Goal: Task Accomplishment & Management: Manage account settings

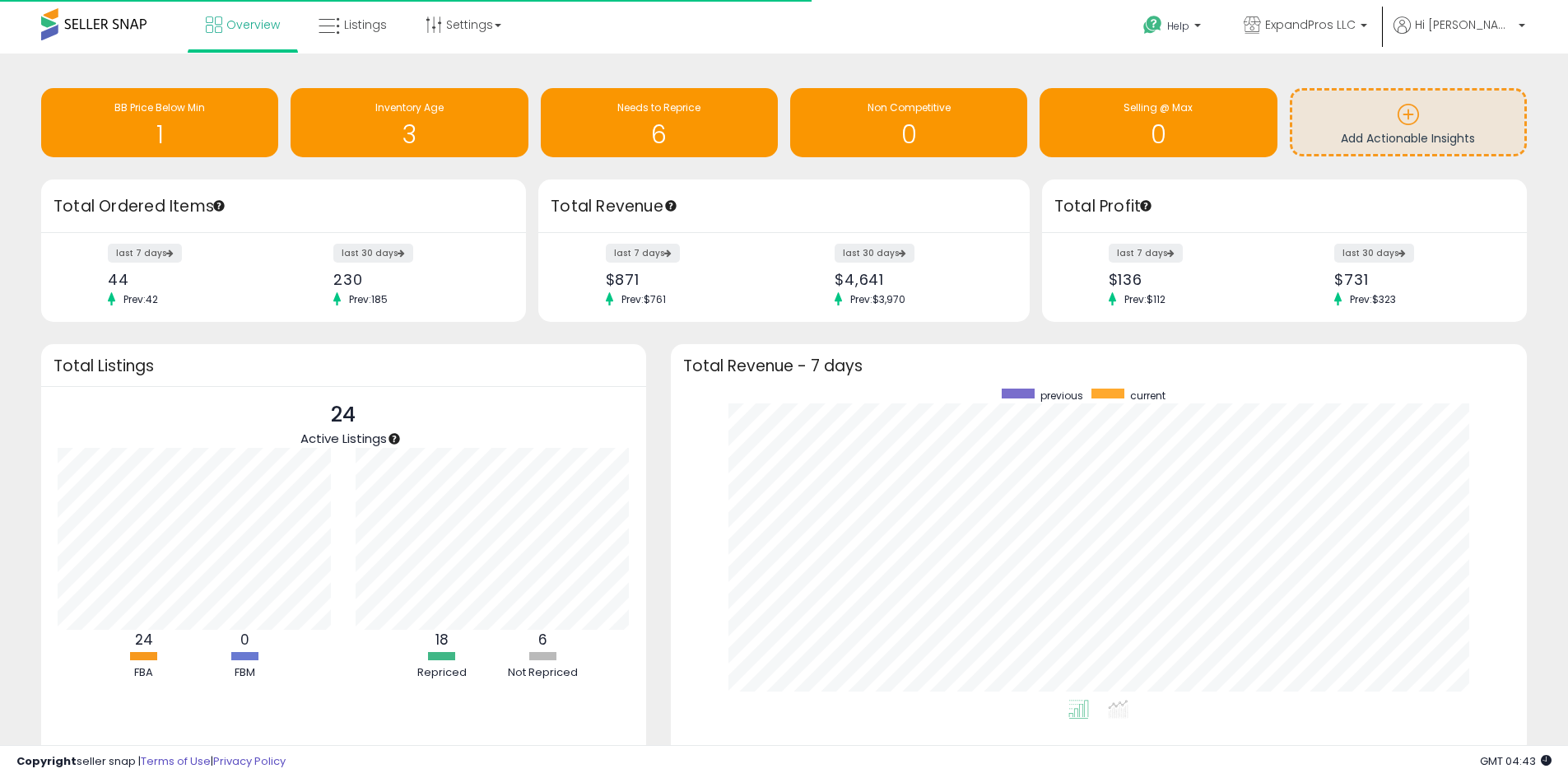
scroll to position [311, 824]
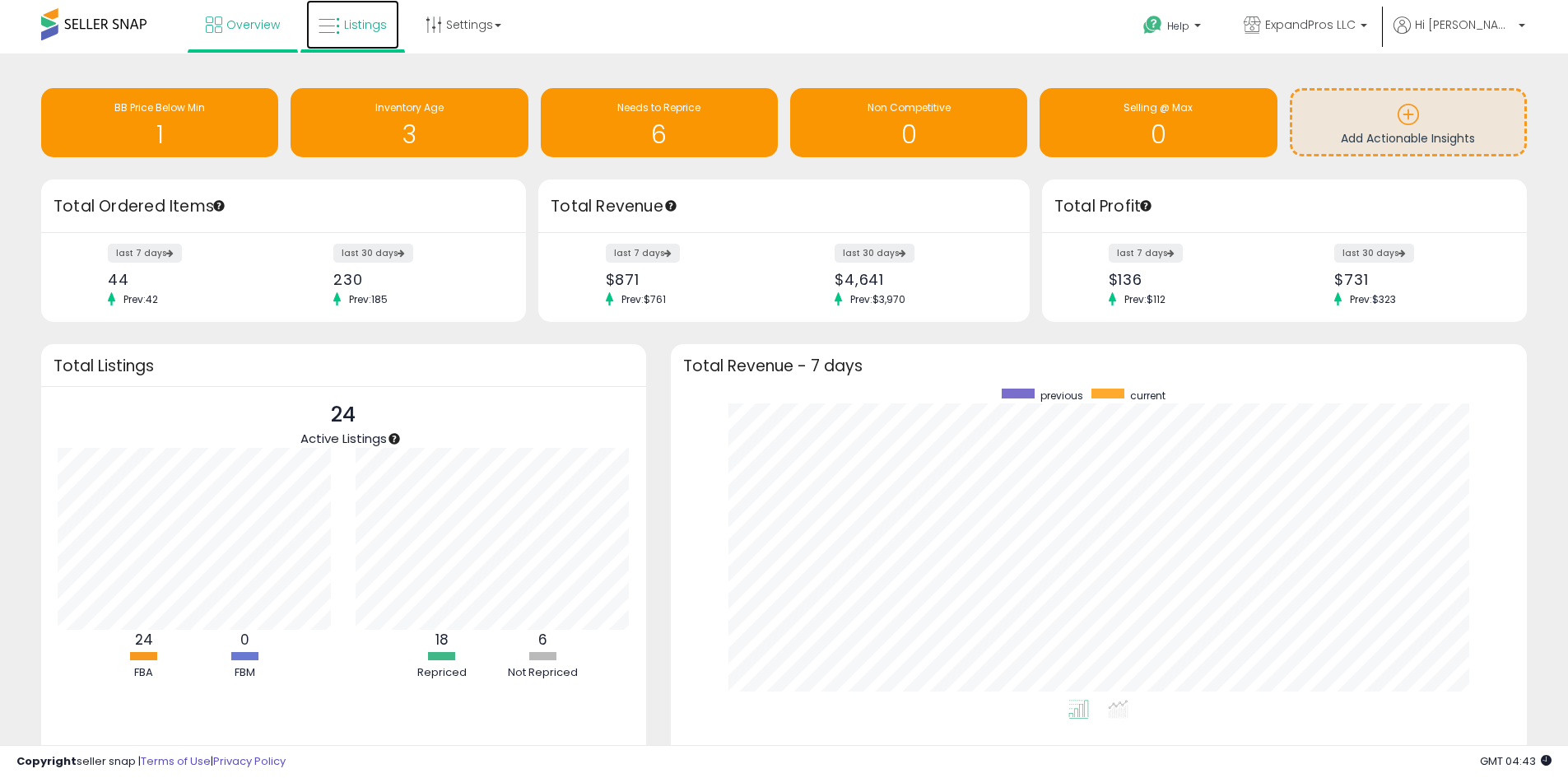
click at [362, 26] on span "Listings" at bounding box center [366, 24] width 43 height 16
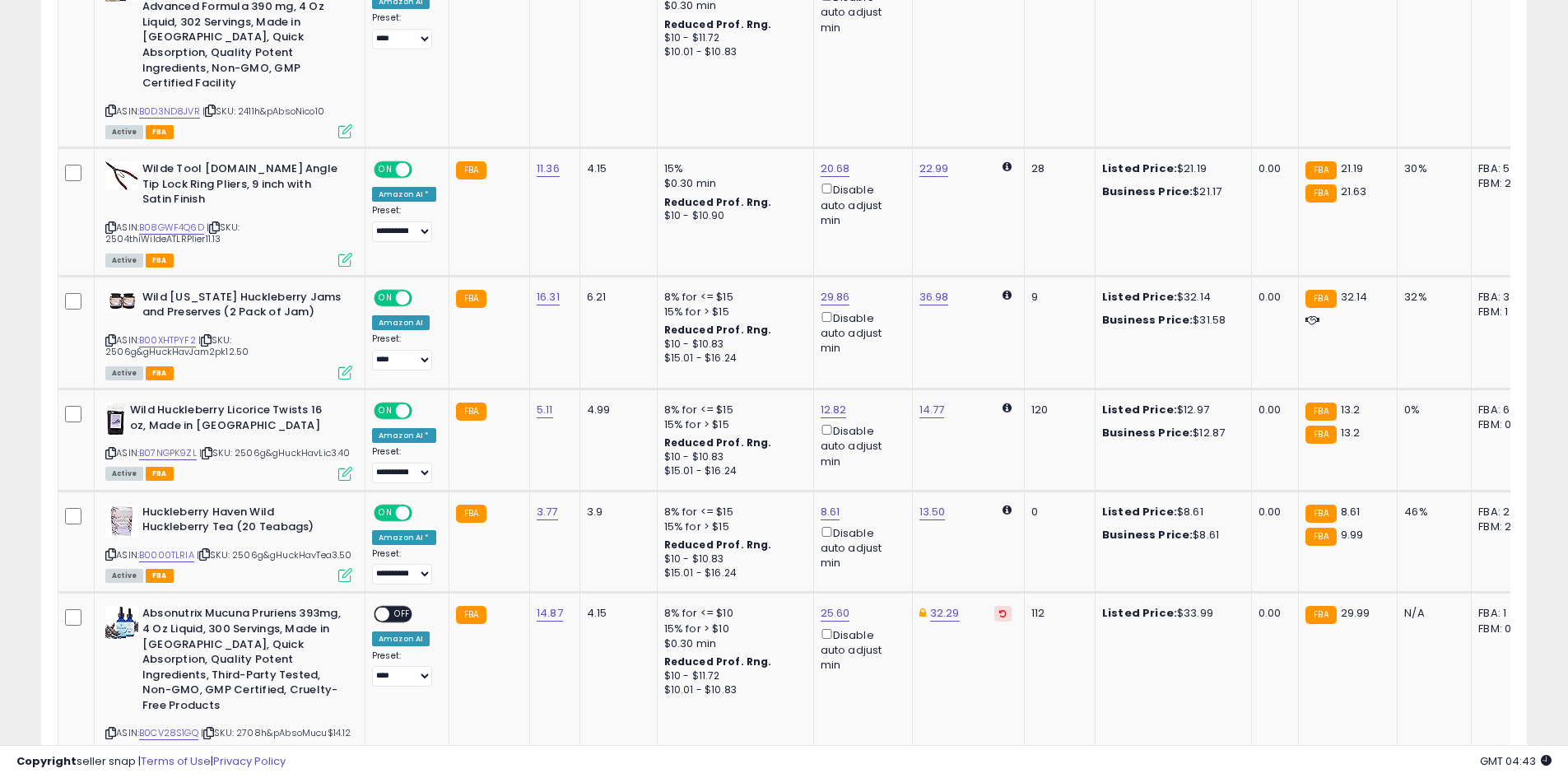
scroll to position [1235, 0]
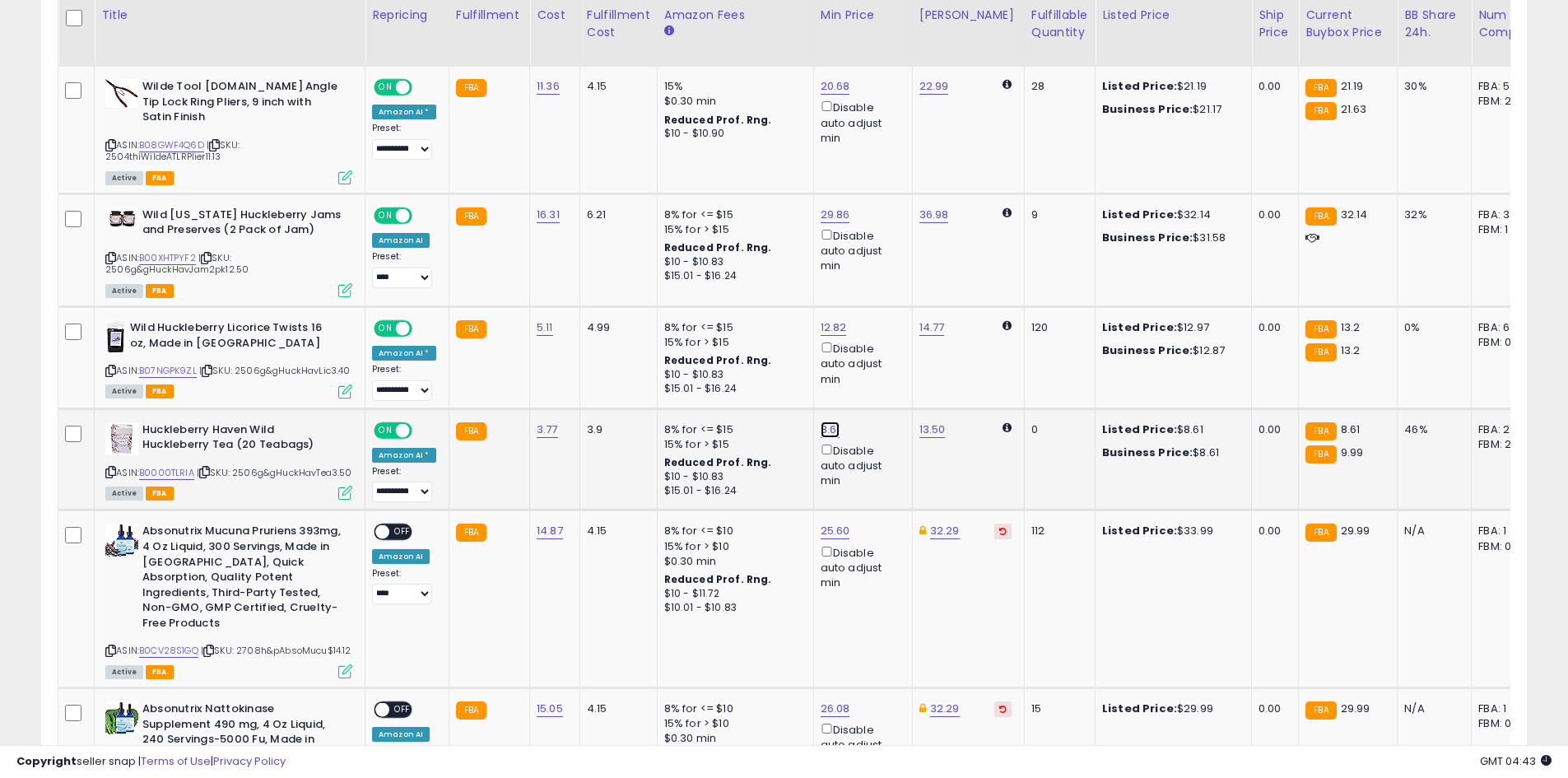
drag, startPoint x: 763, startPoint y: 348, endPoint x: 503, endPoint y: 345, distance: 260.0
type input "****"
click at [875, 354] on icon "submit" at bounding box center [870, 350] width 10 height 10
